Goal: Check status: Check status

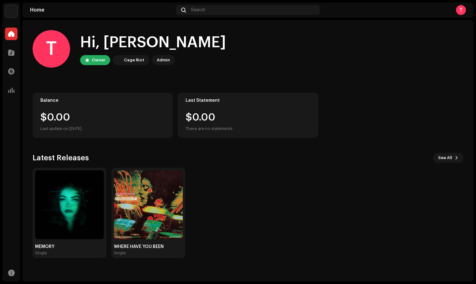
click at [79, 104] on div "Balance $0.00 Last update on [DATE]" at bounding box center [103, 115] width 140 height 45
click at [10, 52] on span at bounding box center [11, 52] width 6 height 5
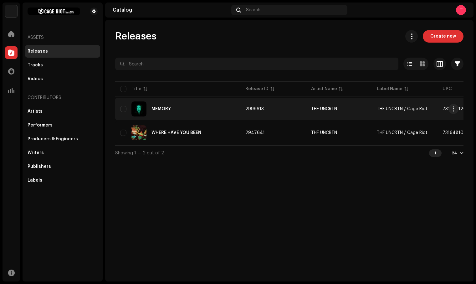
click at [177, 111] on div "MEMORY" at bounding box center [177, 108] width 115 height 15
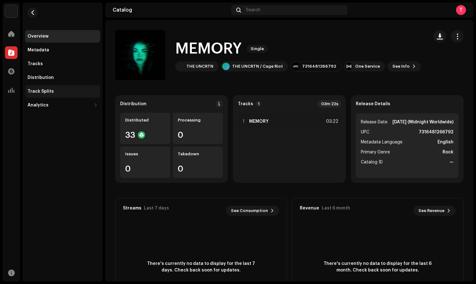
click at [63, 91] on div "Track Splits" at bounding box center [63, 91] width 70 height 5
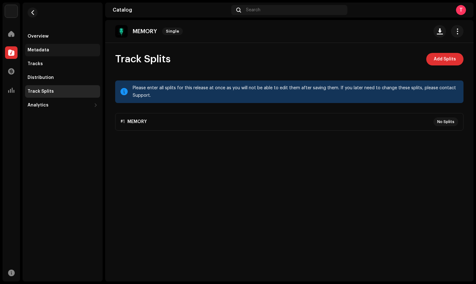
click at [41, 47] on div "Metadata" at bounding box center [62, 50] width 75 height 13
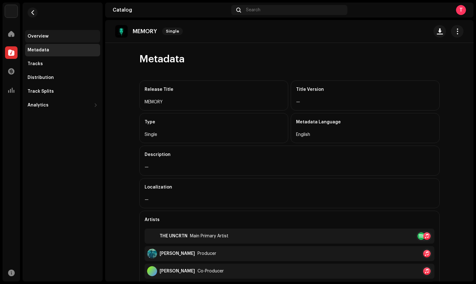
click at [41, 34] on div "Overview" at bounding box center [38, 36] width 21 height 5
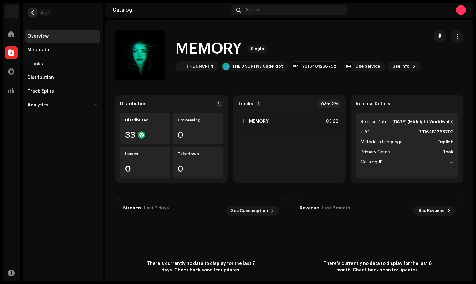
click at [33, 14] on span "button" at bounding box center [32, 12] width 5 height 5
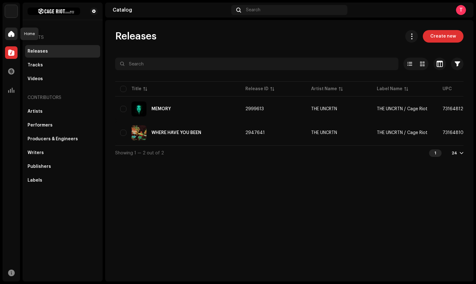
click at [12, 33] on span at bounding box center [11, 33] width 6 height 5
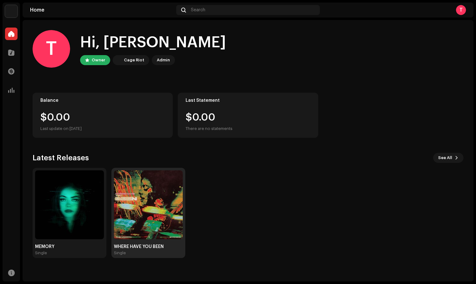
click at [143, 210] on img at bounding box center [148, 204] width 69 height 69
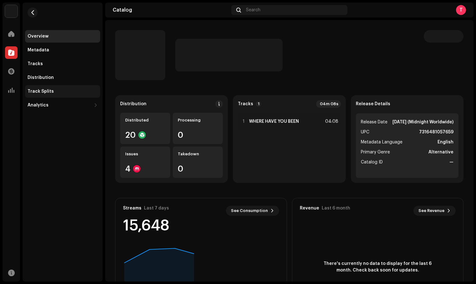
click at [56, 93] on div "Track Splits" at bounding box center [63, 91] width 70 height 5
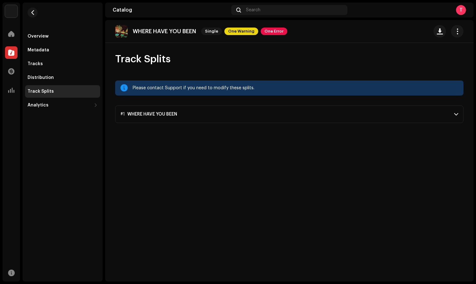
click at [205, 114] on p-accordion-header "#1 WHERE HAVE YOU BEEN" at bounding box center [289, 115] width 349 height 18
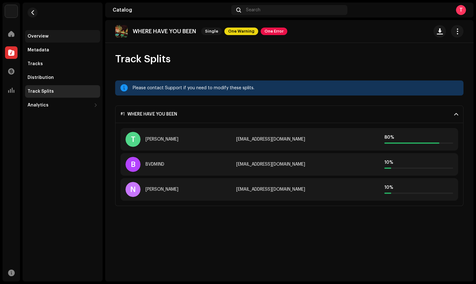
click at [35, 36] on div "Overview" at bounding box center [38, 36] width 21 height 5
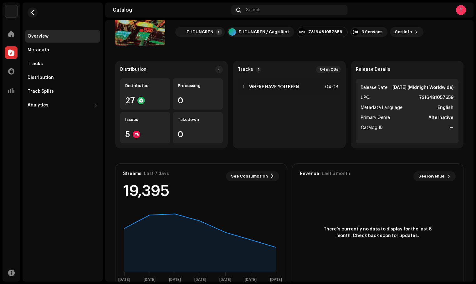
scroll to position [52, 0]
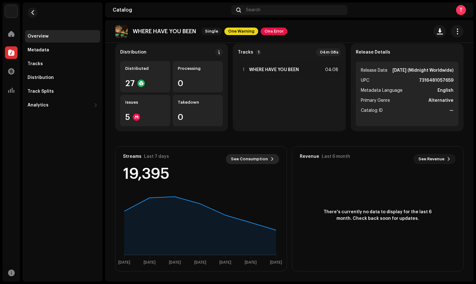
click at [262, 159] on span "See Consumption" at bounding box center [249, 159] width 37 height 13
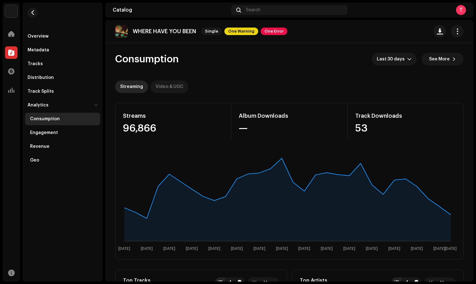
click at [176, 87] on div "Video & UGC" at bounding box center [170, 86] width 28 height 13
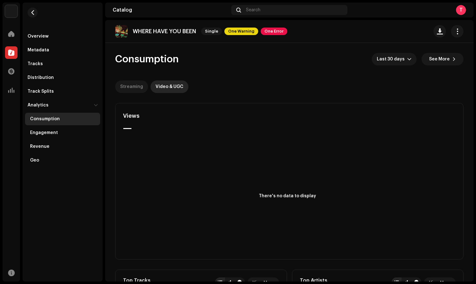
click at [127, 86] on div "Streaming" at bounding box center [131, 86] width 23 height 13
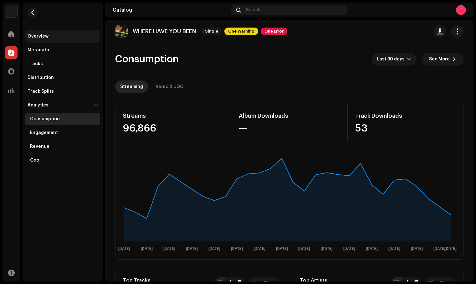
click at [44, 38] on div "Overview" at bounding box center [38, 36] width 21 height 5
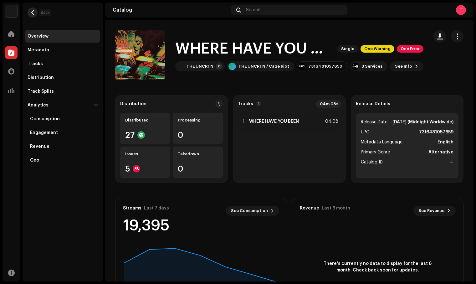
click at [30, 13] on span "button" at bounding box center [32, 12] width 5 height 5
click at [15, 34] on div at bounding box center [11, 34] width 13 height 13
